Goal: Information Seeking & Learning: Understand process/instructions

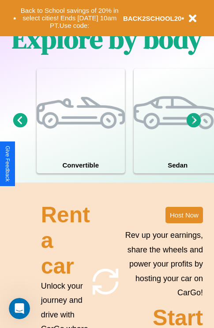
scroll to position [1071, 0]
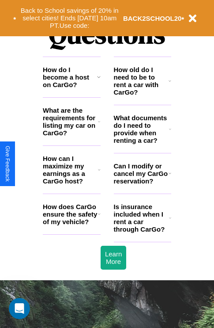
click at [170, 221] on icon at bounding box center [170, 217] width 2 height 7
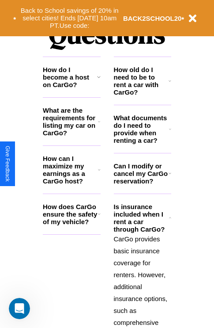
click at [72, 225] on h3 "How does CarGo ensure the safety of my vehicle?" at bounding box center [70, 214] width 55 height 23
click at [72, 88] on h3 "How do I become a host on CarGo?" at bounding box center [70, 77] width 54 height 23
click at [99, 173] on icon at bounding box center [99, 169] width 3 height 7
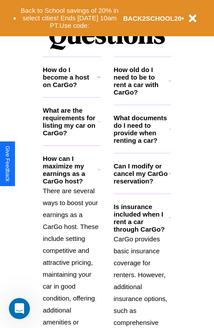
click at [142, 185] on h3 "Can I modify or cancel my CarGo reservation?" at bounding box center [141, 173] width 55 height 23
